Goal: Task Accomplishment & Management: Manage account settings

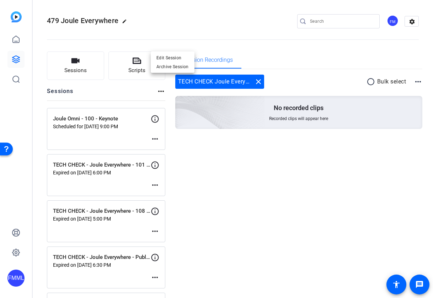
scroll to position [692, 0]
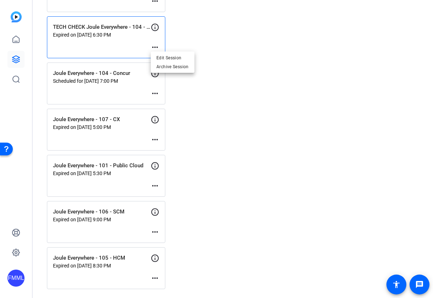
click at [158, 92] on div at bounding box center [216, 149] width 433 height 298
click at [157, 92] on mat-icon "more_horiz" at bounding box center [155, 93] width 9 height 9
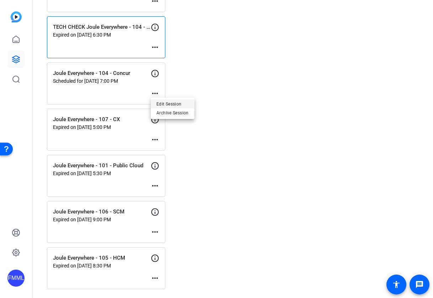
click at [164, 102] on span "Edit Session" at bounding box center [172, 104] width 32 height 9
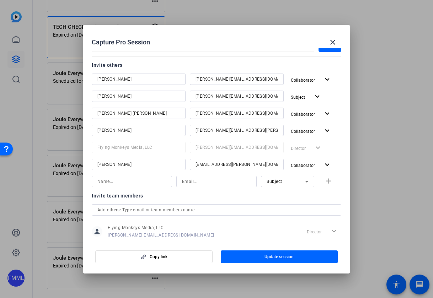
scroll to position [85, 0]
click at [328, 78] on mat-icon "expand_more" at bounding box center [326, 79] width 9 height 9
click at [299, 66] on div at bounding box center [216, 149] width 433 height 298
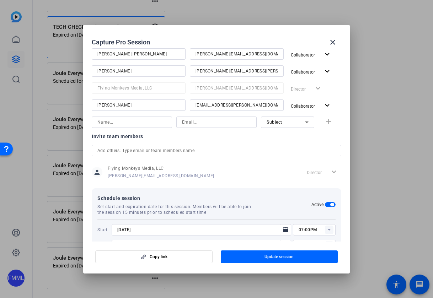
scroll to position [166, 0]
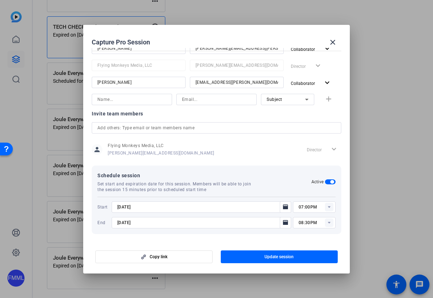
click at [330, 207] on rect at bounding box center [329, 207] width 9 height 9
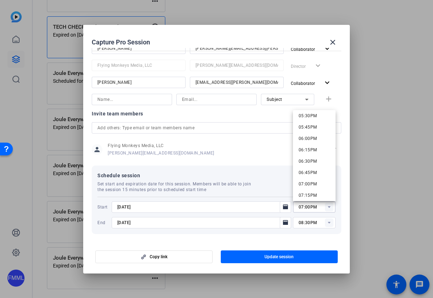
scroll to position [789, 0]
click at [319, 167] on mat-option "06:30PM" at bounding box center [314, 169] width 43 height 11
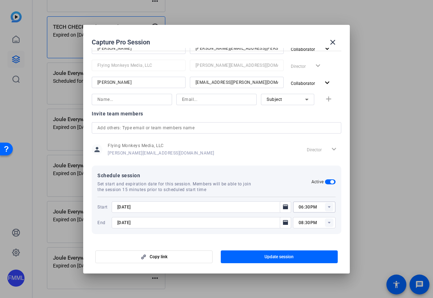
click at [331, 208] on rect at bounding box center [329, 207] width 9 height 9
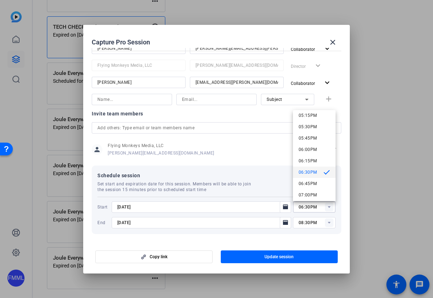
scroll to position [793, 0]
click at [316, 176] on mat-option "06:45PM" at bounding box center [314, 177] width 43 height 11
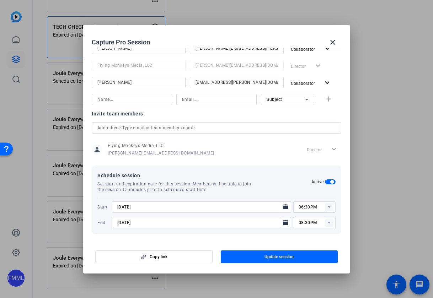
type input "06:45PM"
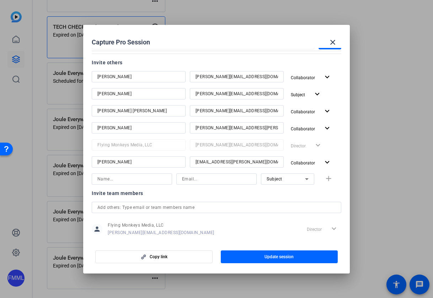
scroll to position [72, 0]
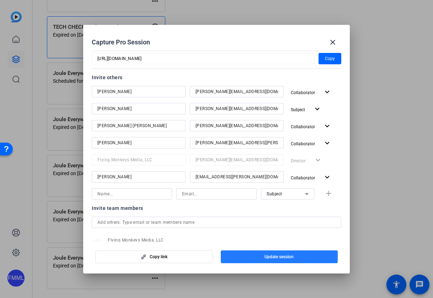
click at [298, 255] on span "button" at bounding box center [279, 256] width 117 height 17
